Goal: Register for event/course

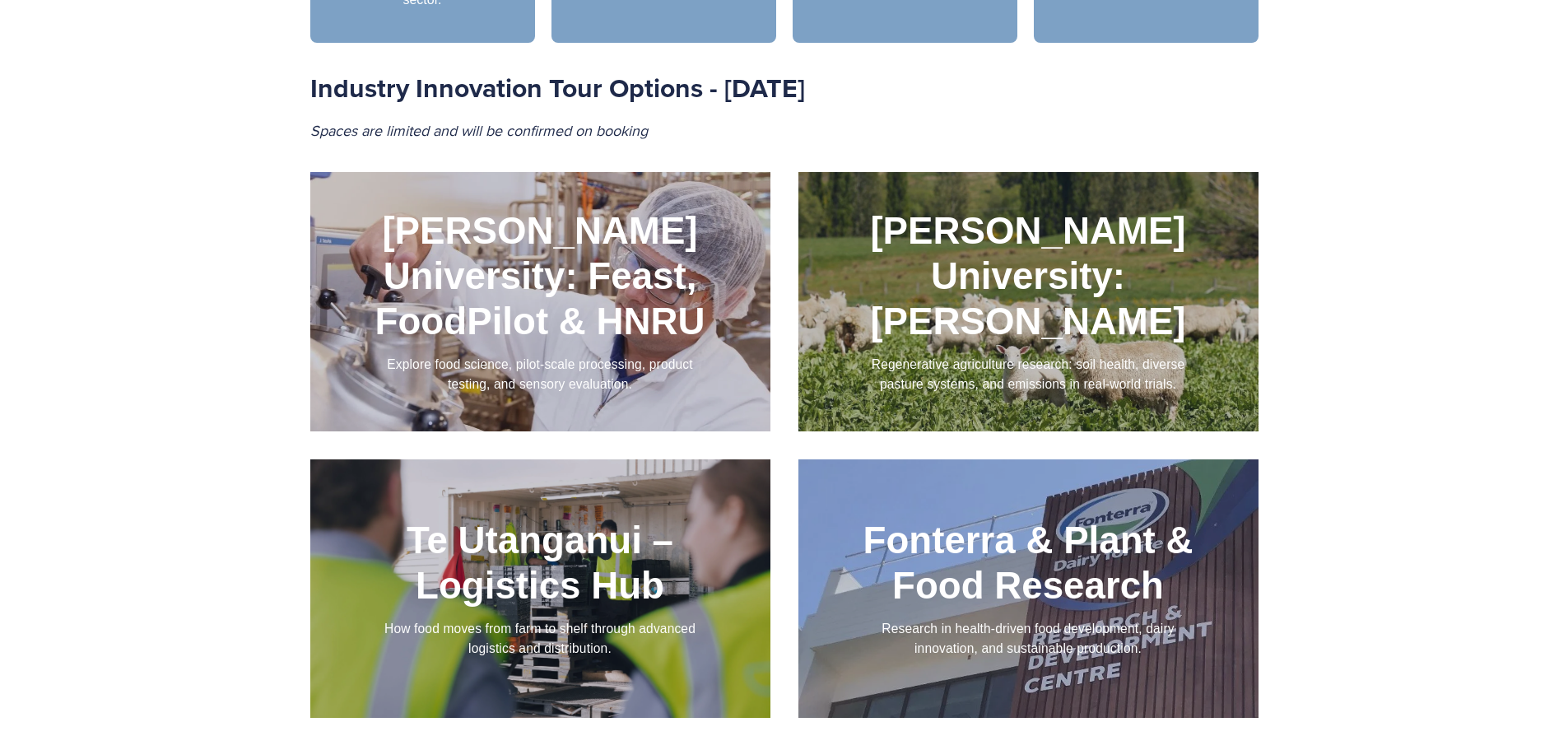
scroll to position [1682, 0]
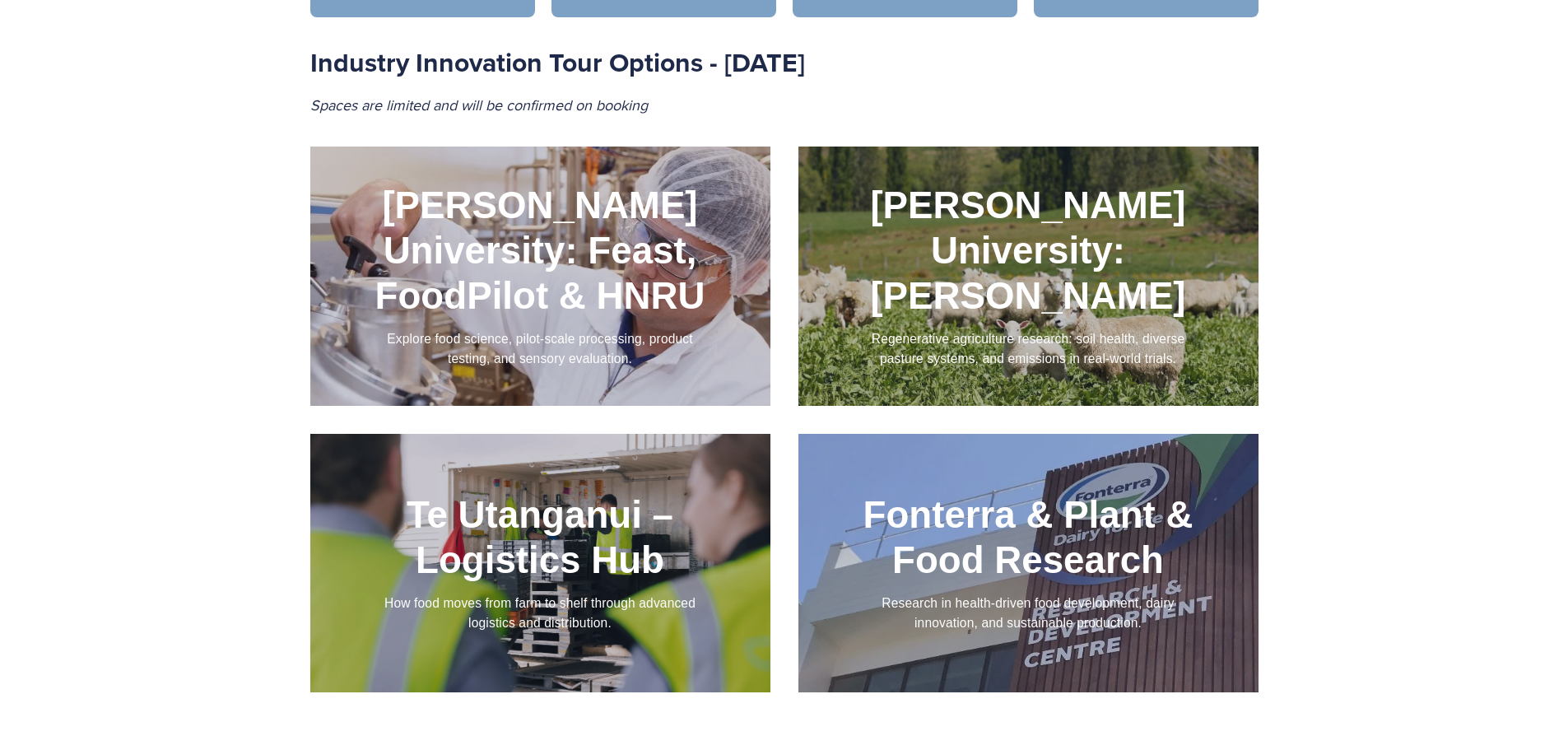
click at [550, 265] on div at bounding box center [539, 276] width 460 height 259
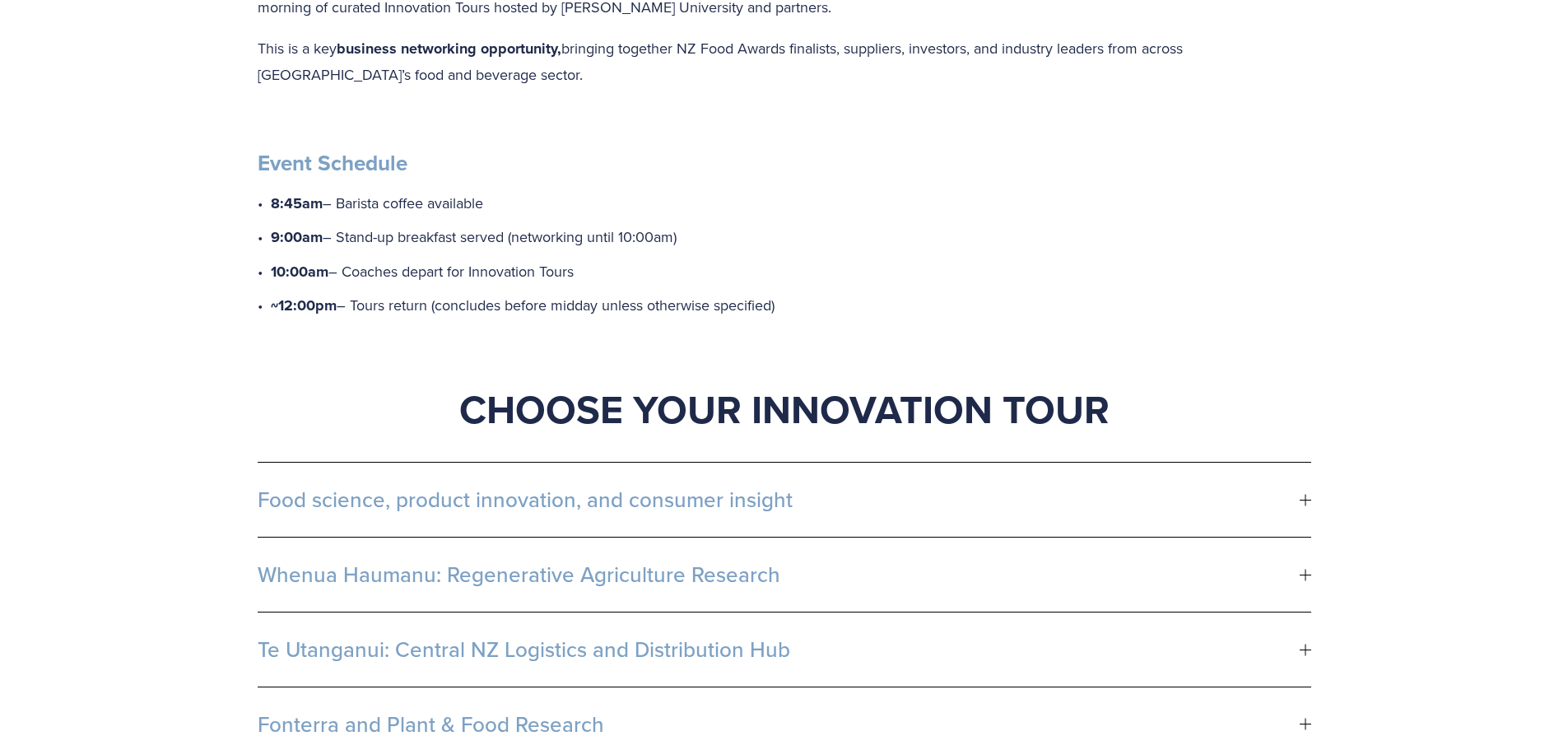
scroll to position [685, 0]
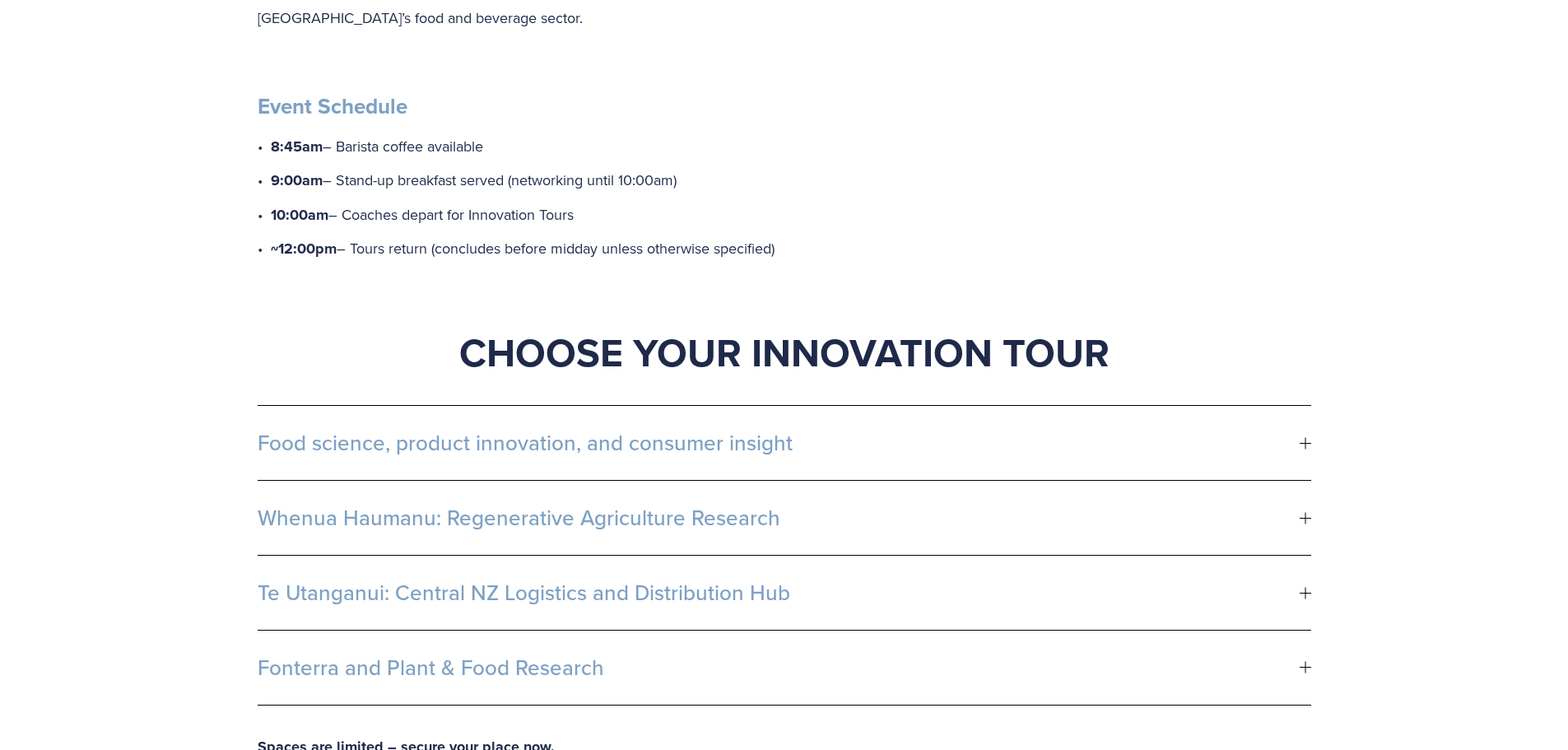
click at [631, 430] on span "Food science, product innovation, and consumer insight" at bounding box center [779, 442] width 1043 height 25
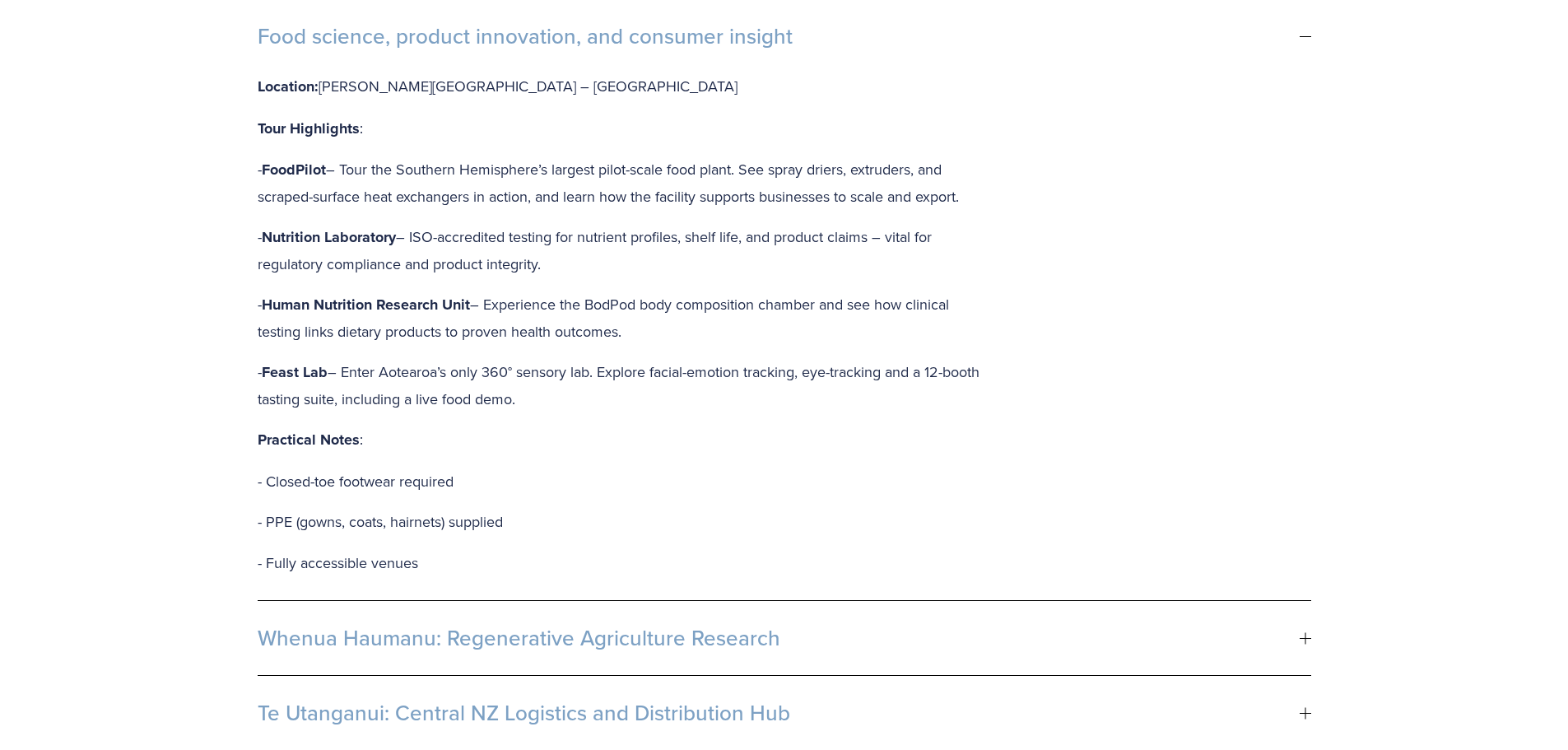
scroll to position [1235, 0]
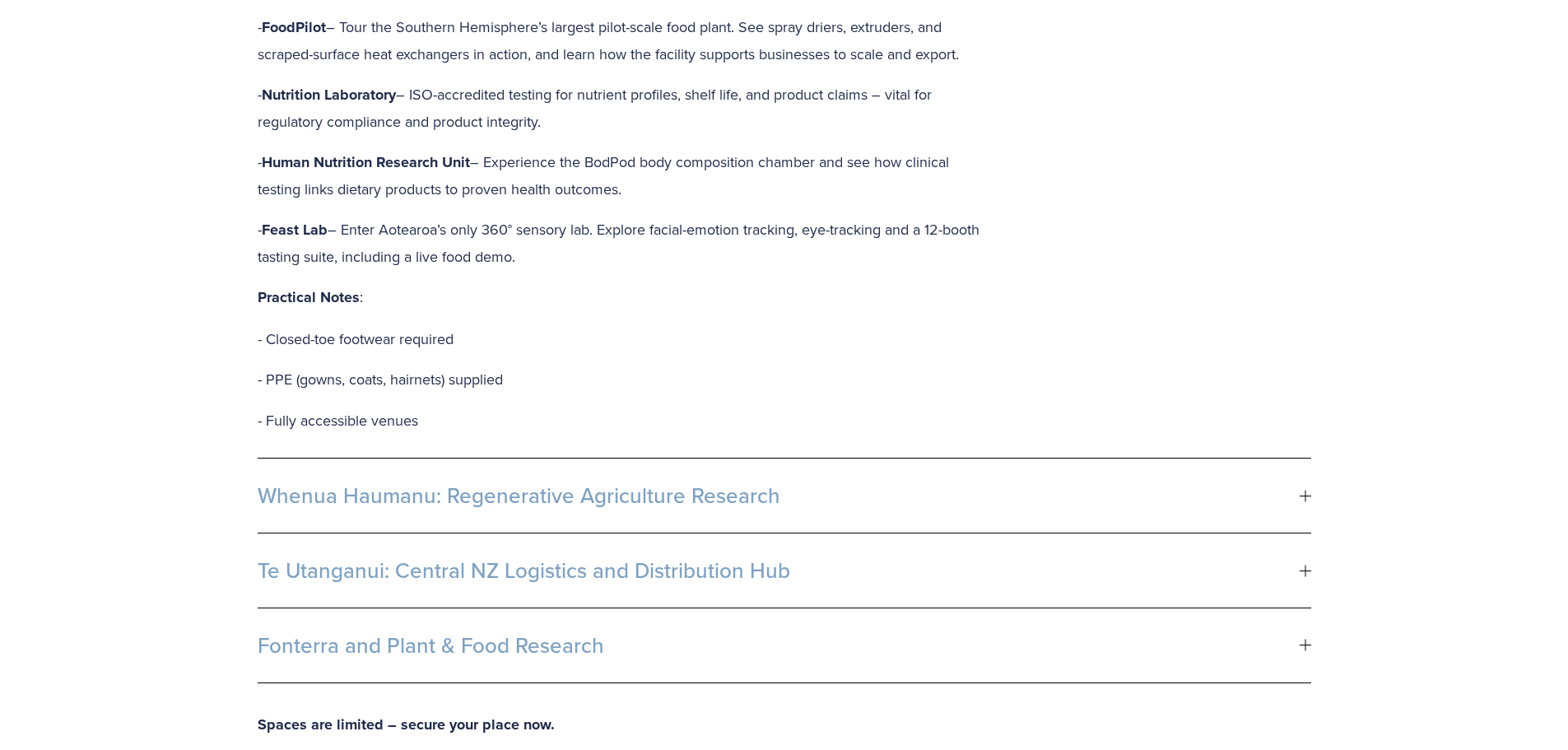
click at [631, 483] on span "Whenua Haumanu: Regenerative Agriculture Research" at bounding box center [779, 495] width 1043 height 25
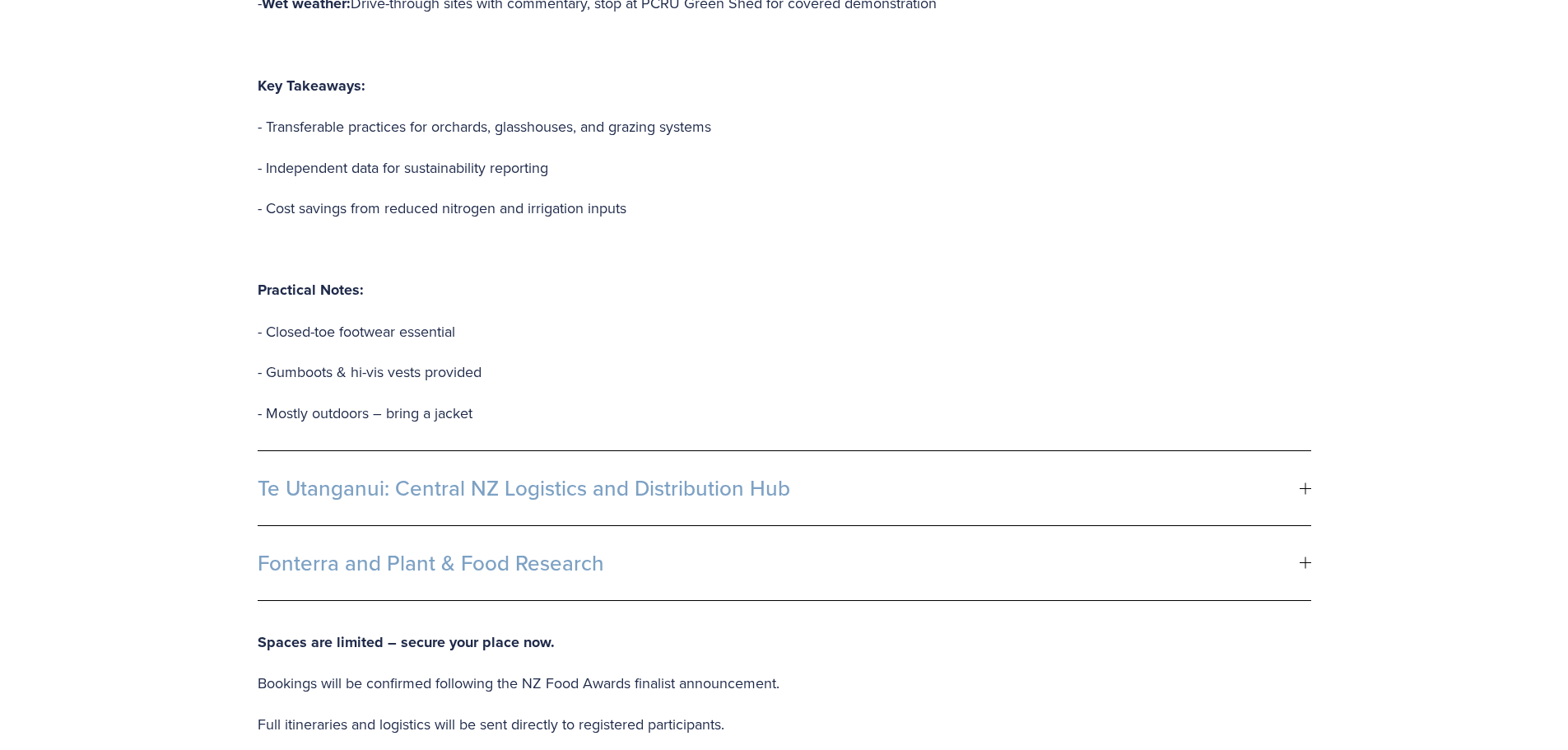
scroll to position [1783, 0]
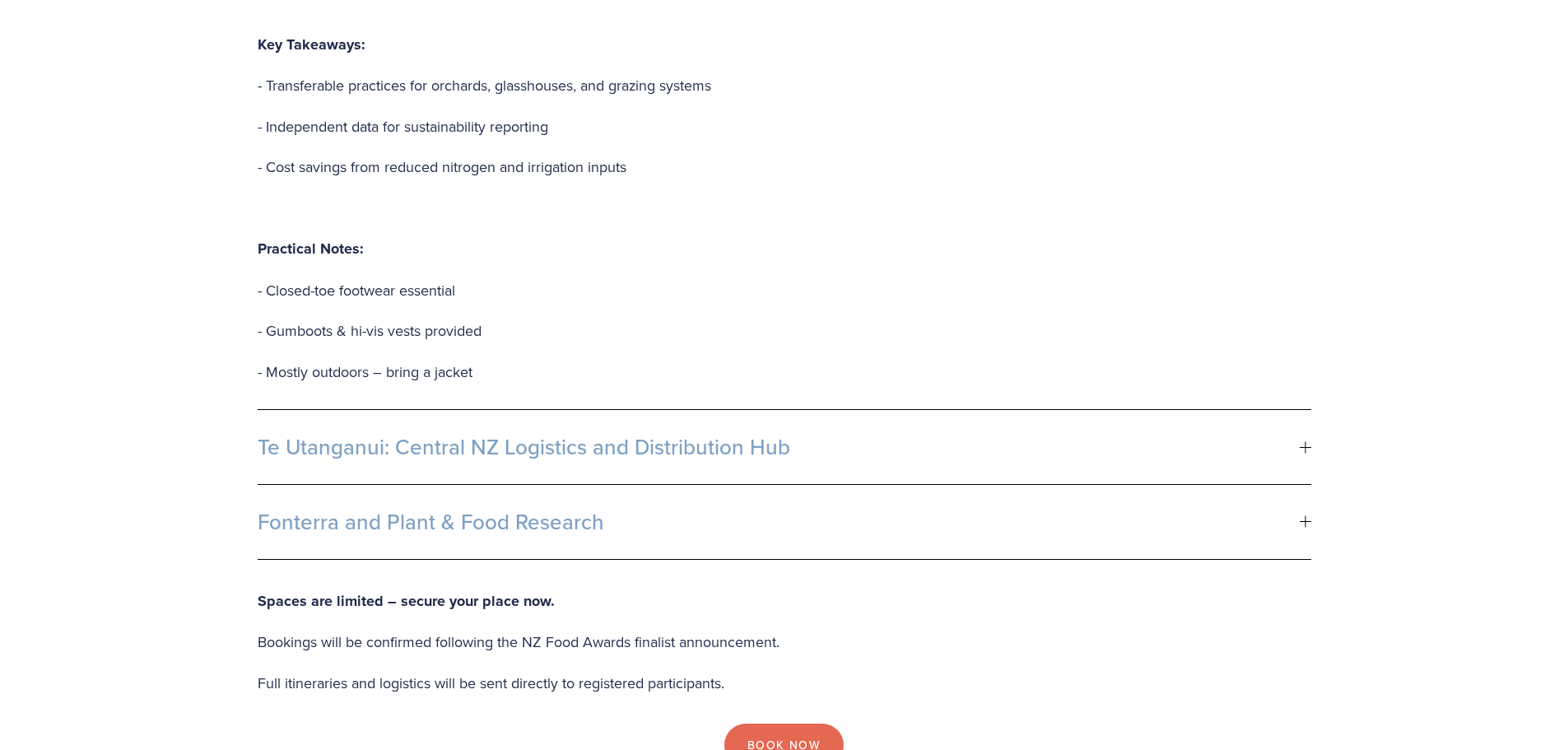
click at [685, 435] on span "Te Utanganui: Central NZ Logistics and Distribution Hub" at bounding box center [779, 447] width 1043 height 25
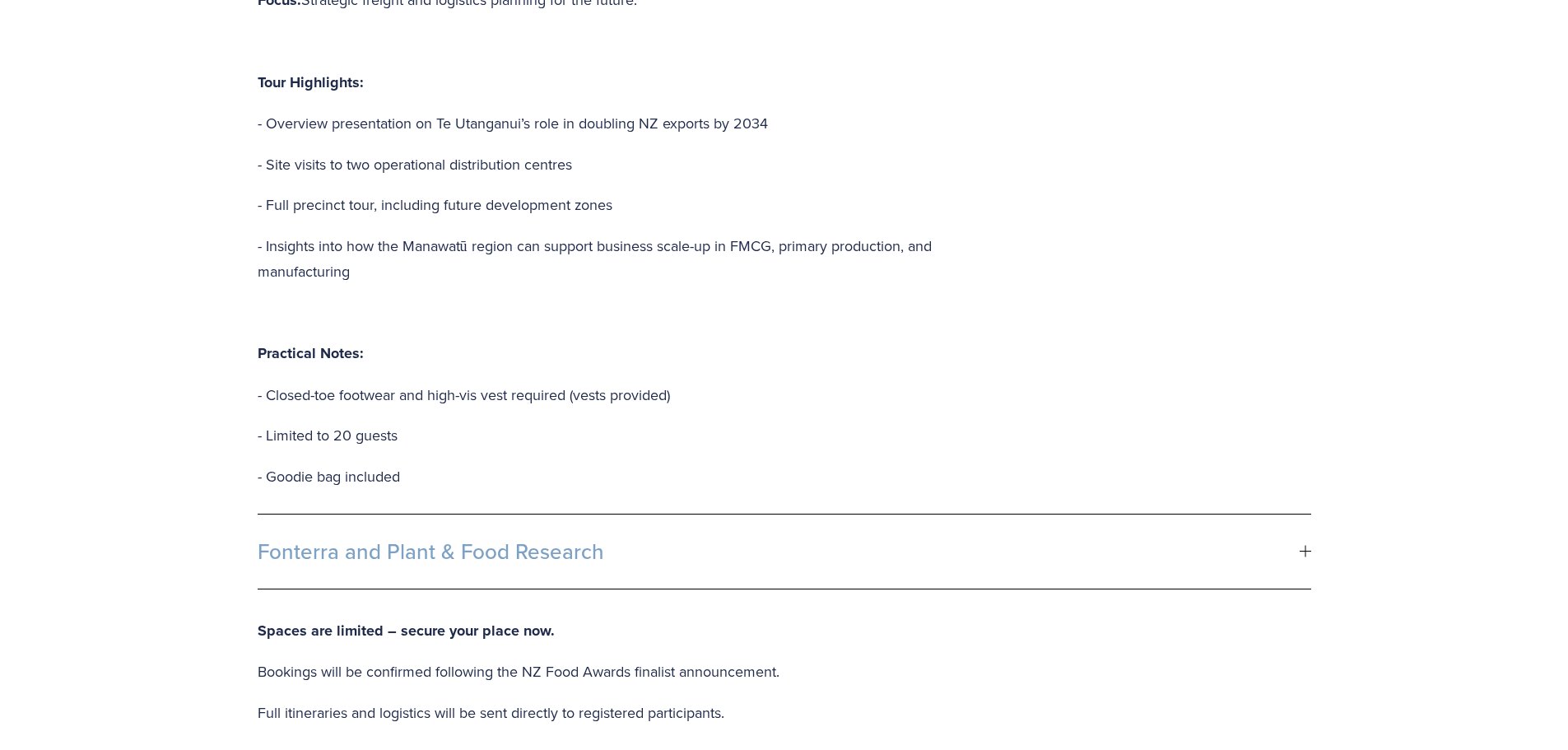
scroll to position [1371, 0]
click at [676, 537] on span "Fonterra and Plant & Food Research" at bounding box center [779, 549] width 1043 height 25
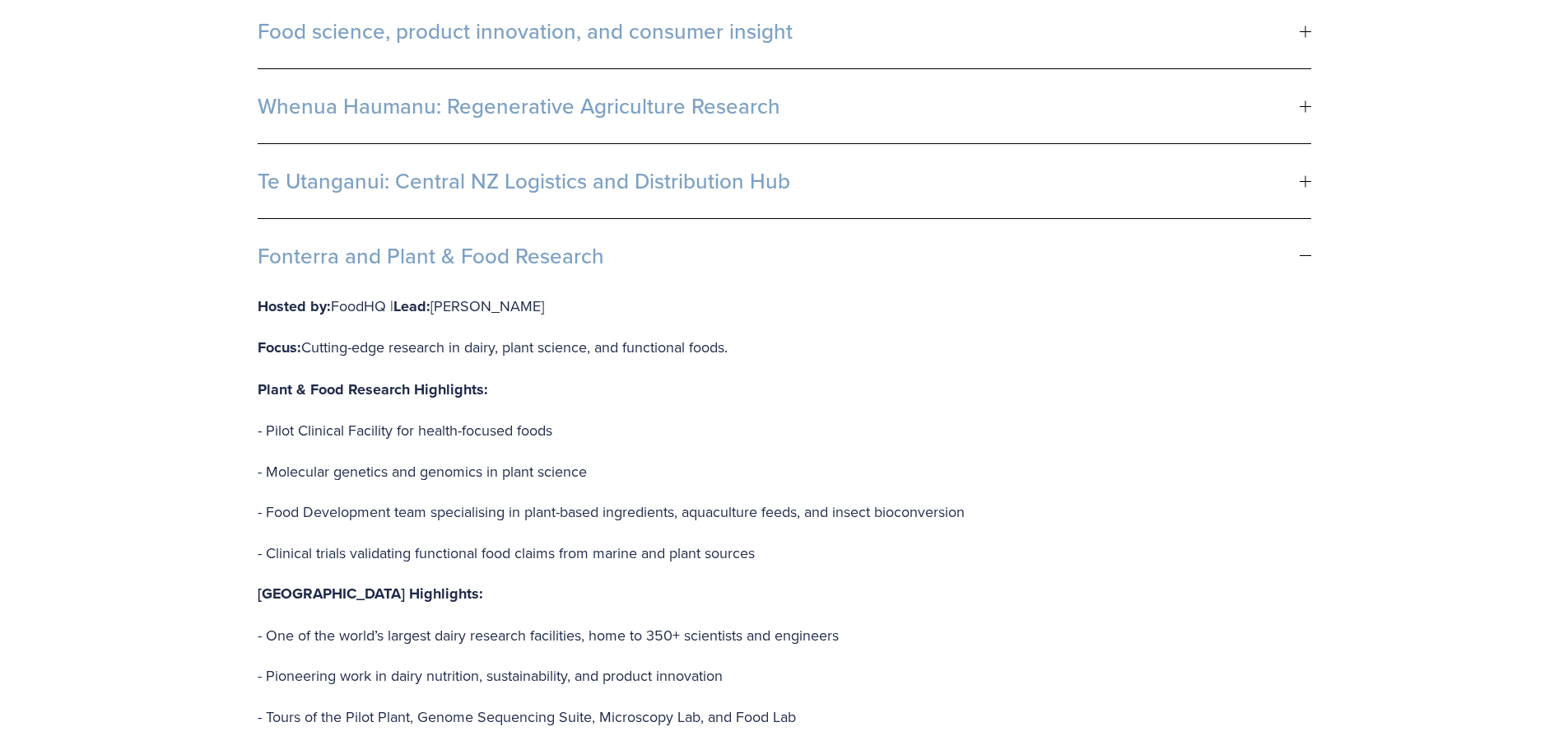
scroll to position [823, 0]
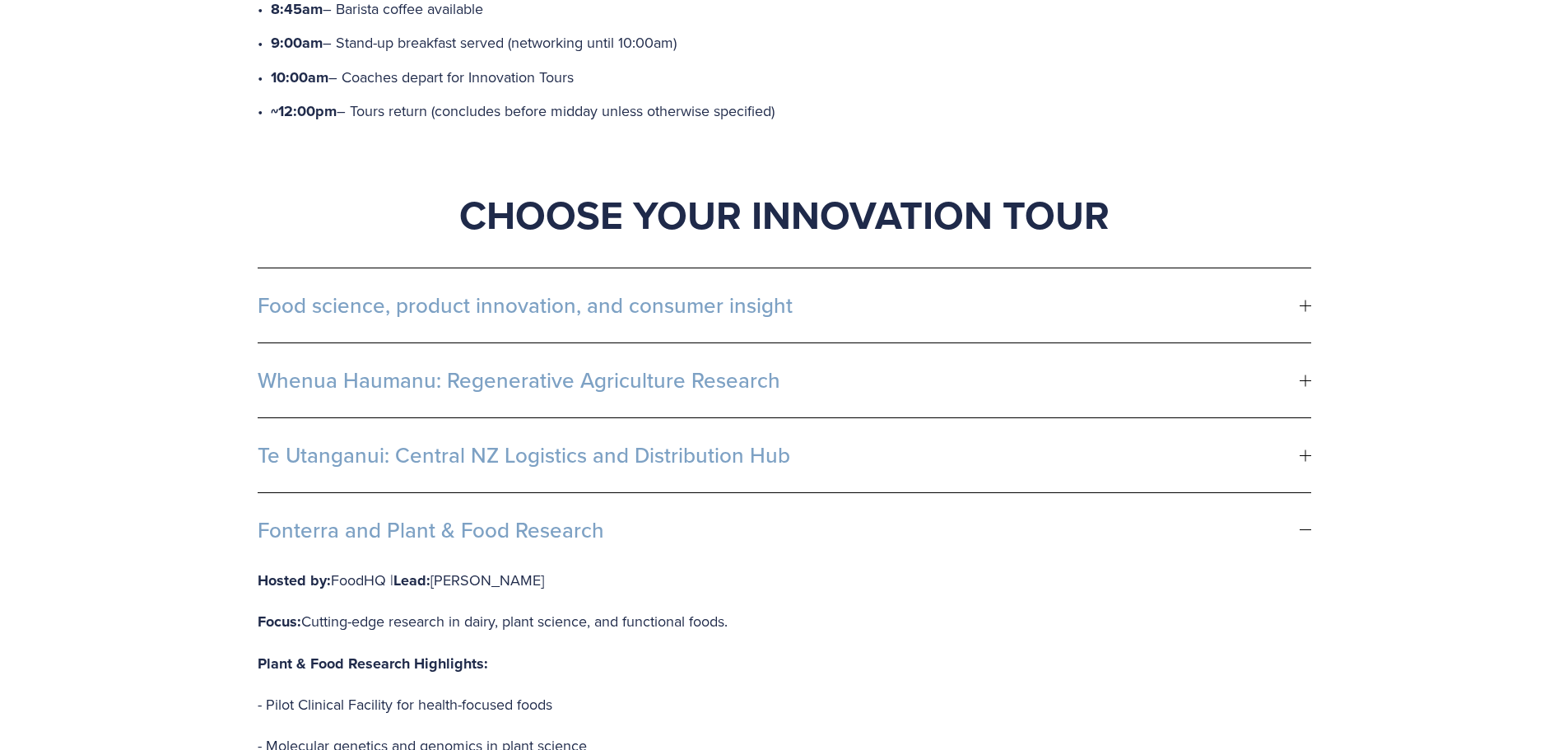
click at [673, 301] on button "Food science, product innovation, and consumer insight" at bounding box center [784, 305] width 1054 height 74
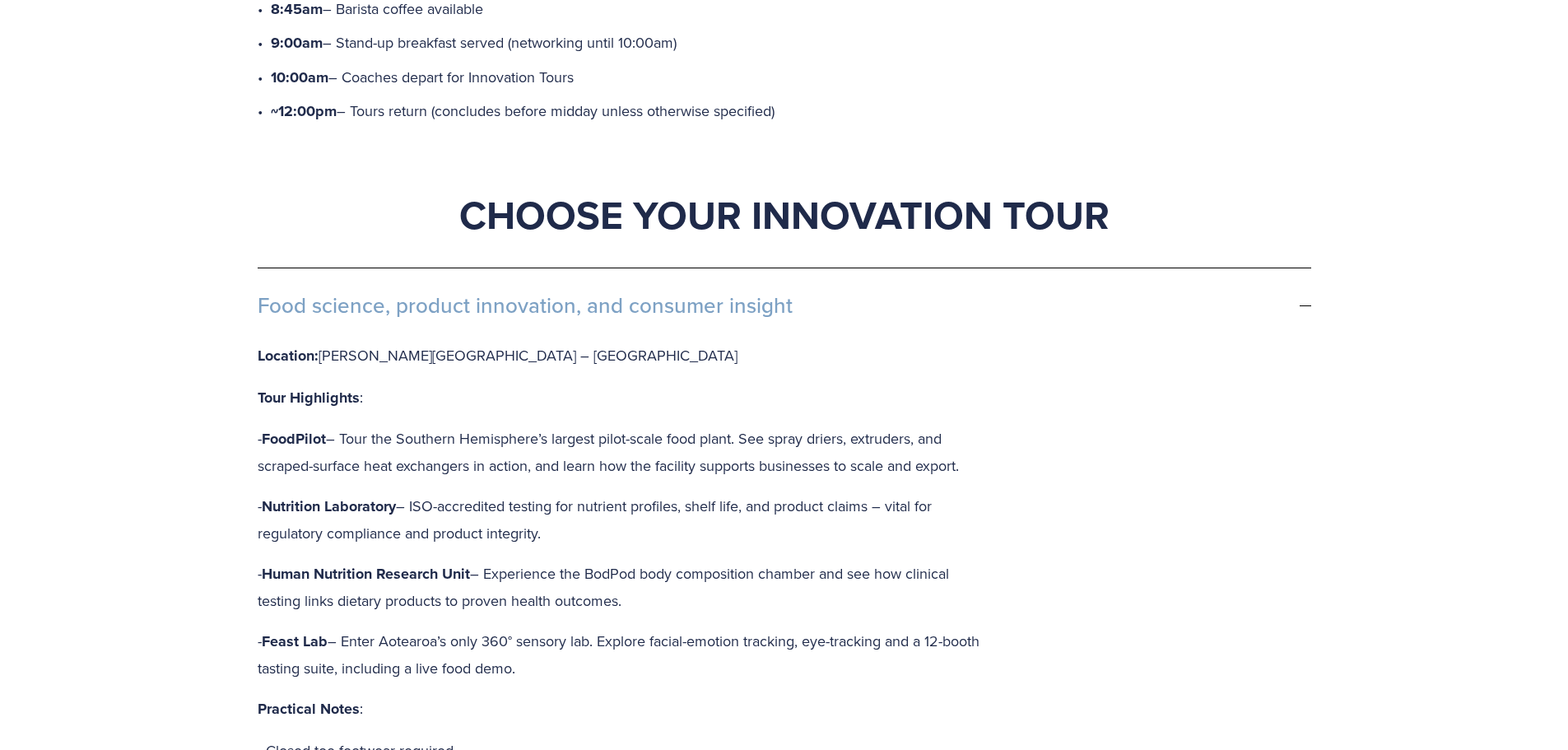
click at [683, 293] on span "Food science, product innovation, and consumer insight" at bounding box center [779, 305] width 1043 height 25
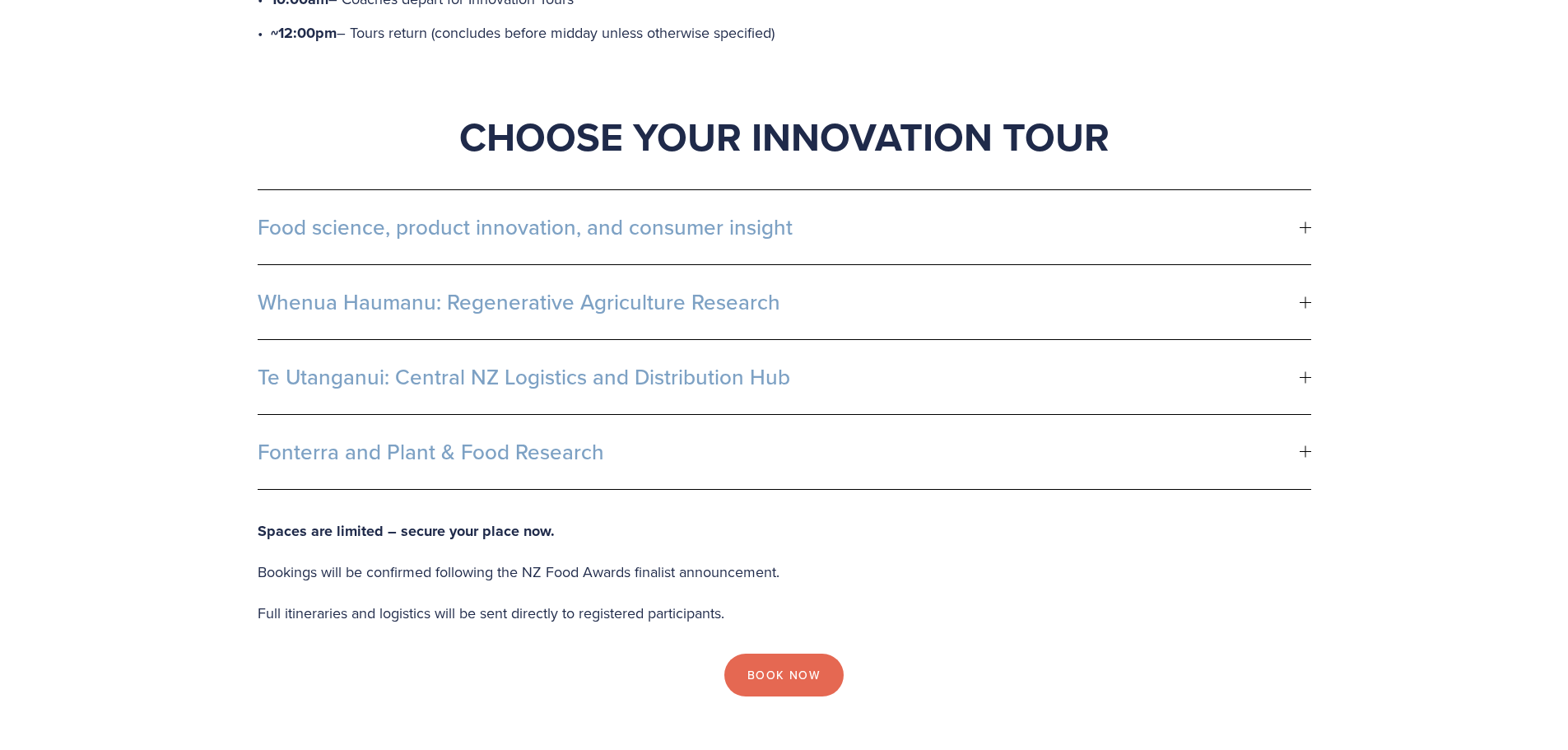
scroll to position [960, 0]
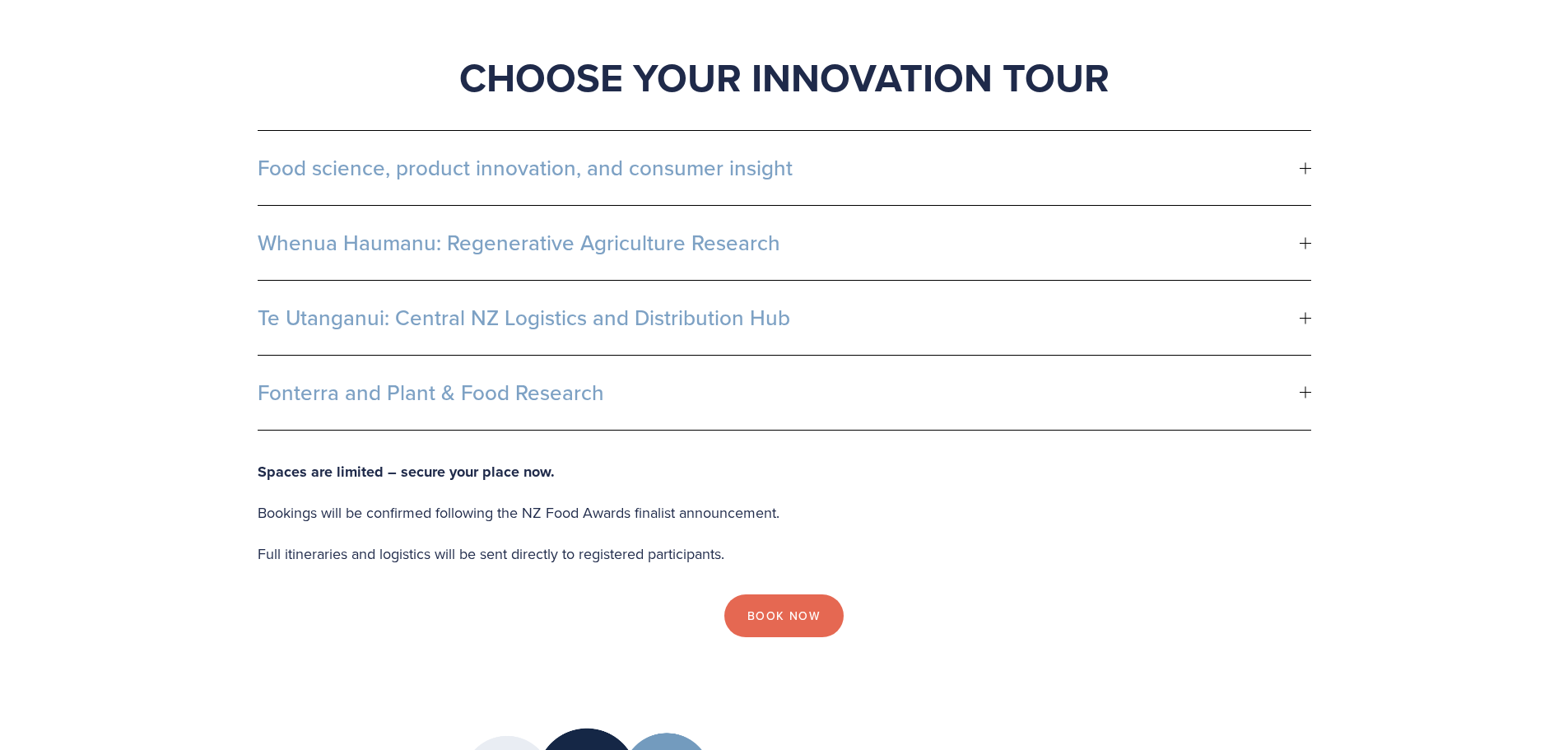
click at [654, 380] on span "Fonterra and Plant & Food Research" at bounding box center [779, 392] width 1043 height 25
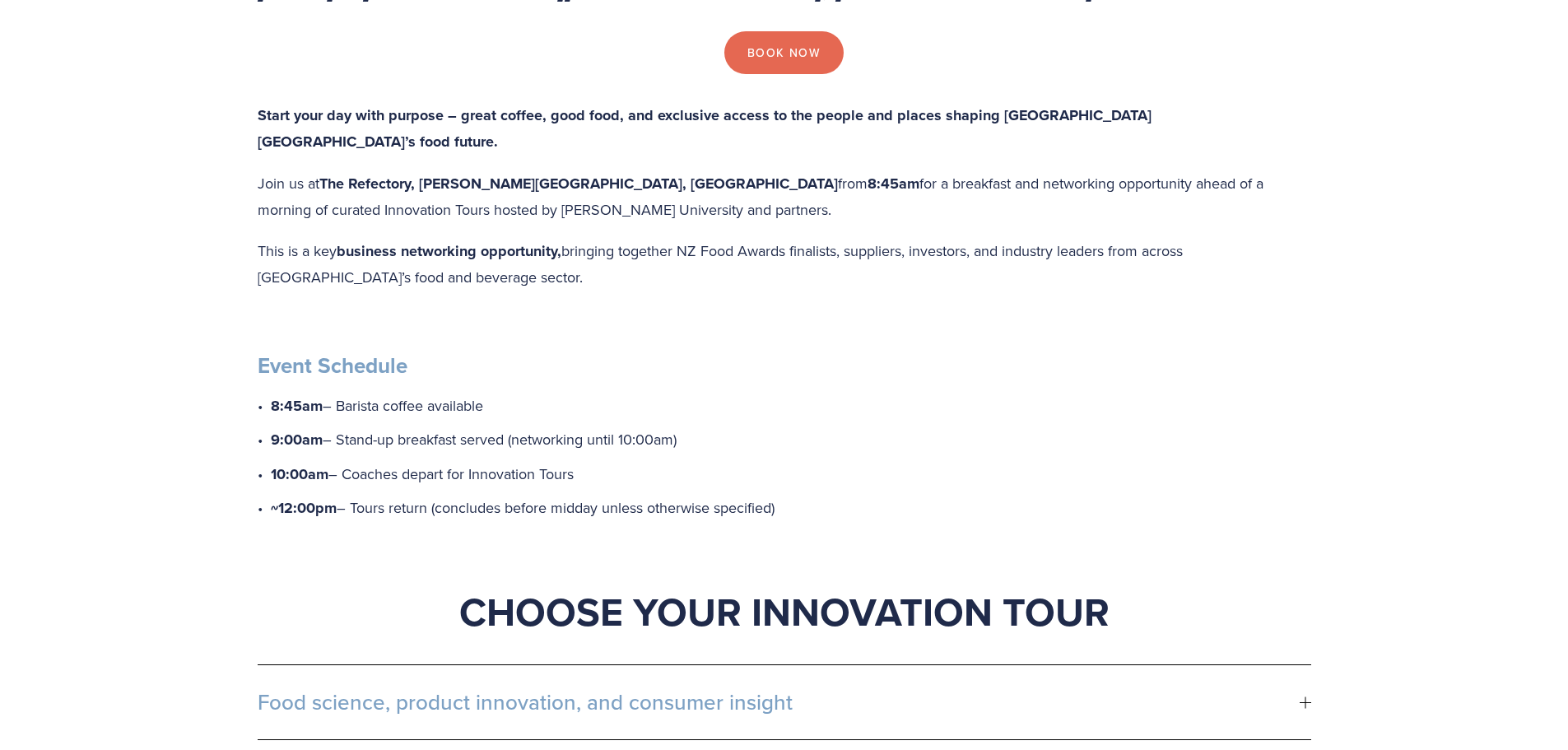
scroll to position [549, 0]
